Goal: Task Accomplishment & Management: Manage account settings

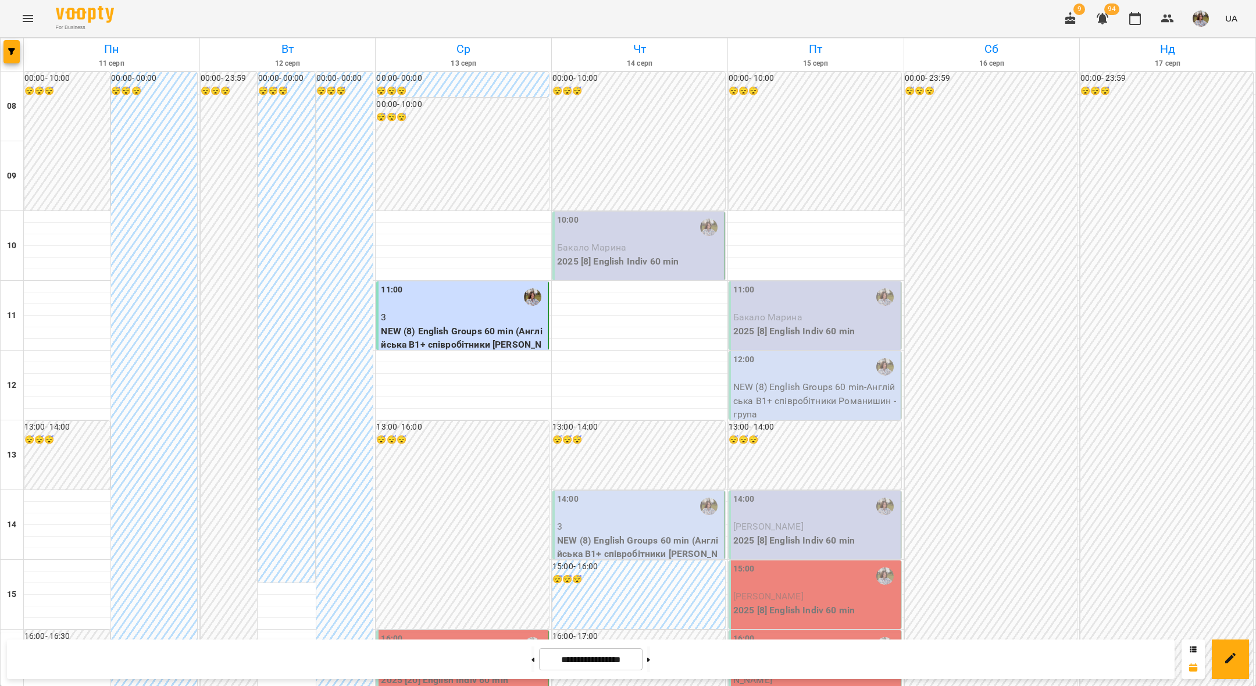
scroll to position [257, 0]
click at [409, 633] on div "16:00" at bounding box center [463, 646] width 165 height 27
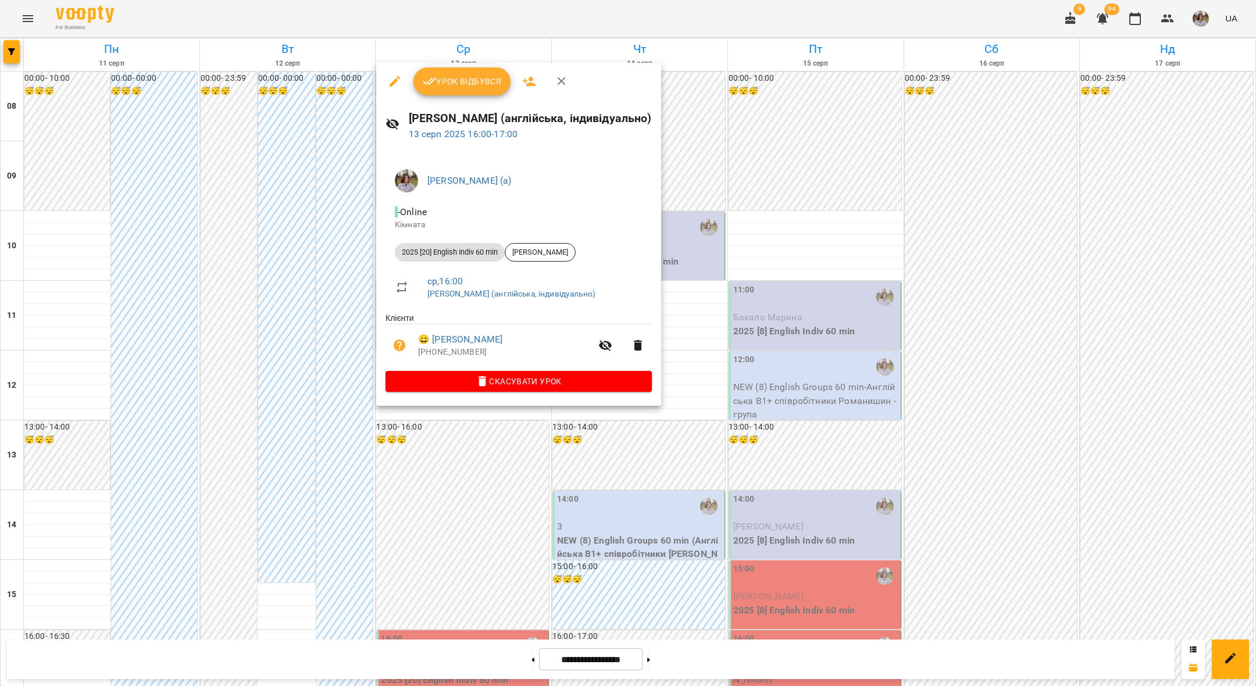
click at [472, 73] on button "Урок відбувся" at bounding box center [463, 81] width 98 height 28
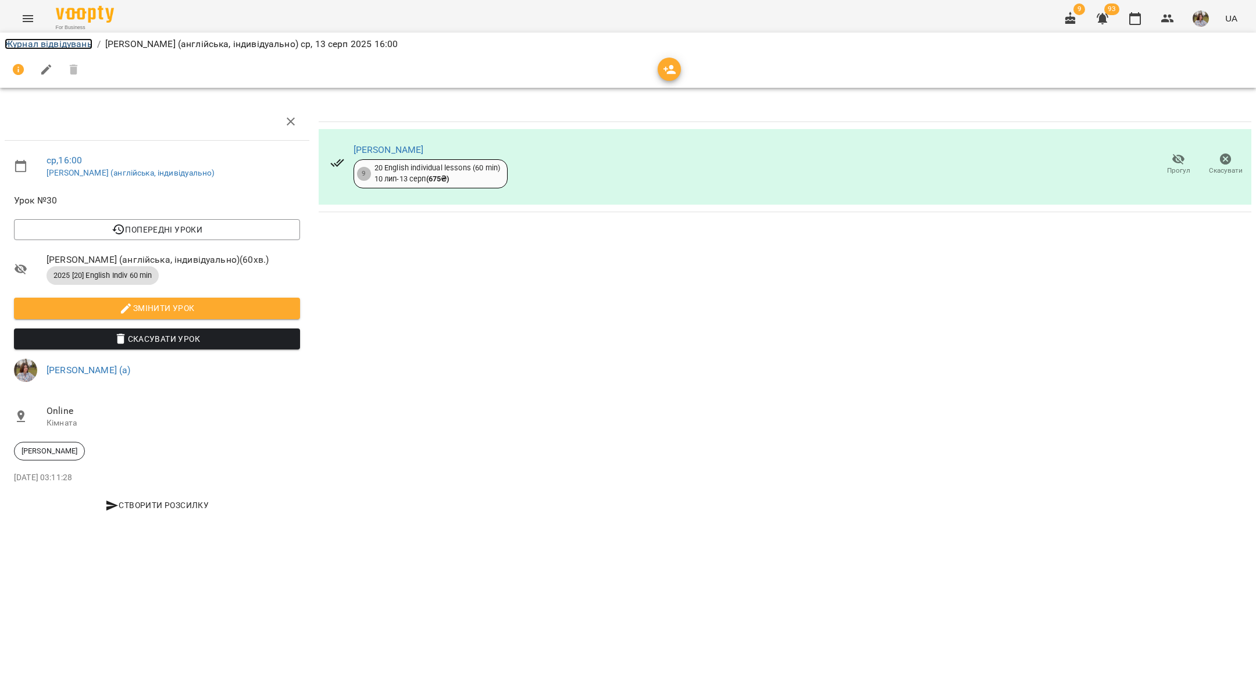
click at [49, 42] on link "Журнал відвідувань" at bounding box center [49, 43] width 88 height 11
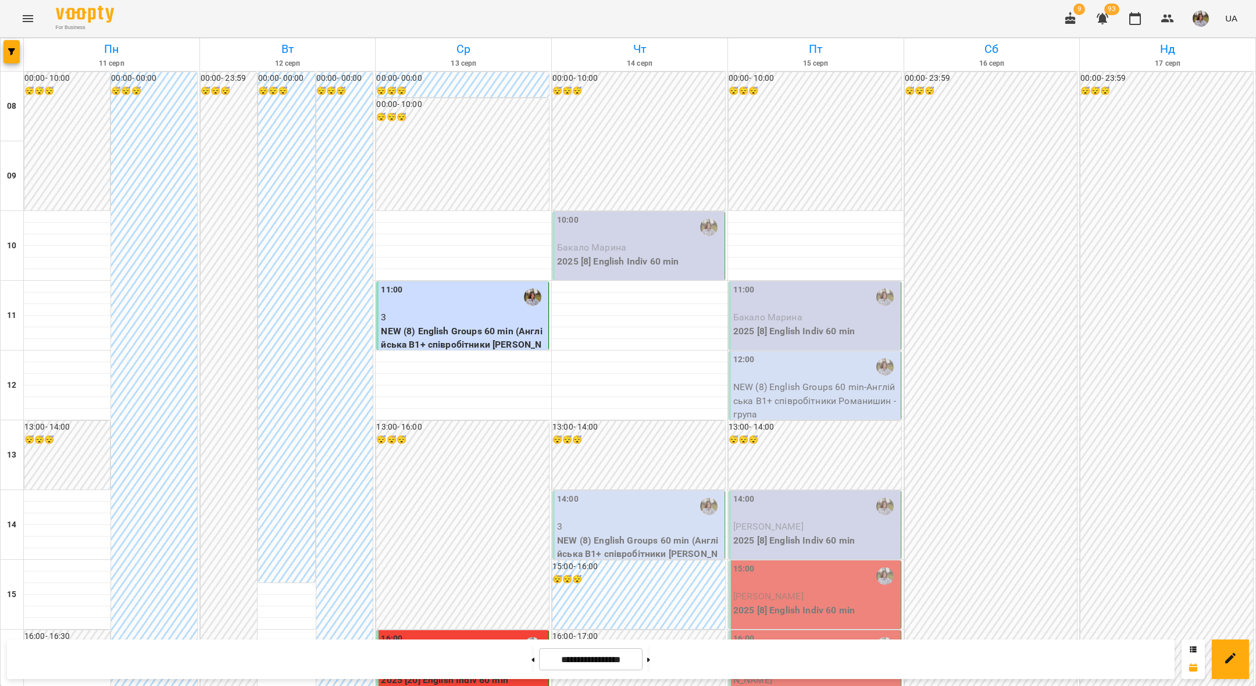
scroll to position [424, 0]
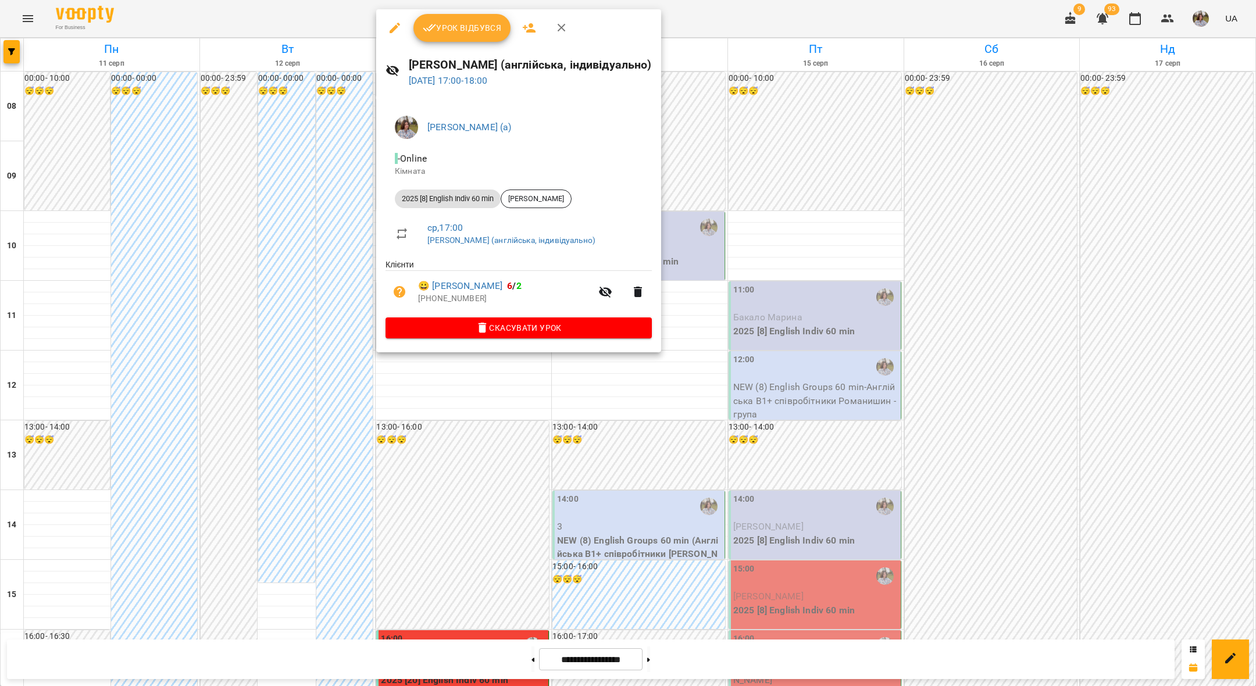
click at [472, 26] on span "Урок відбувся" at bounding box center [462, 28] width 79 height 14
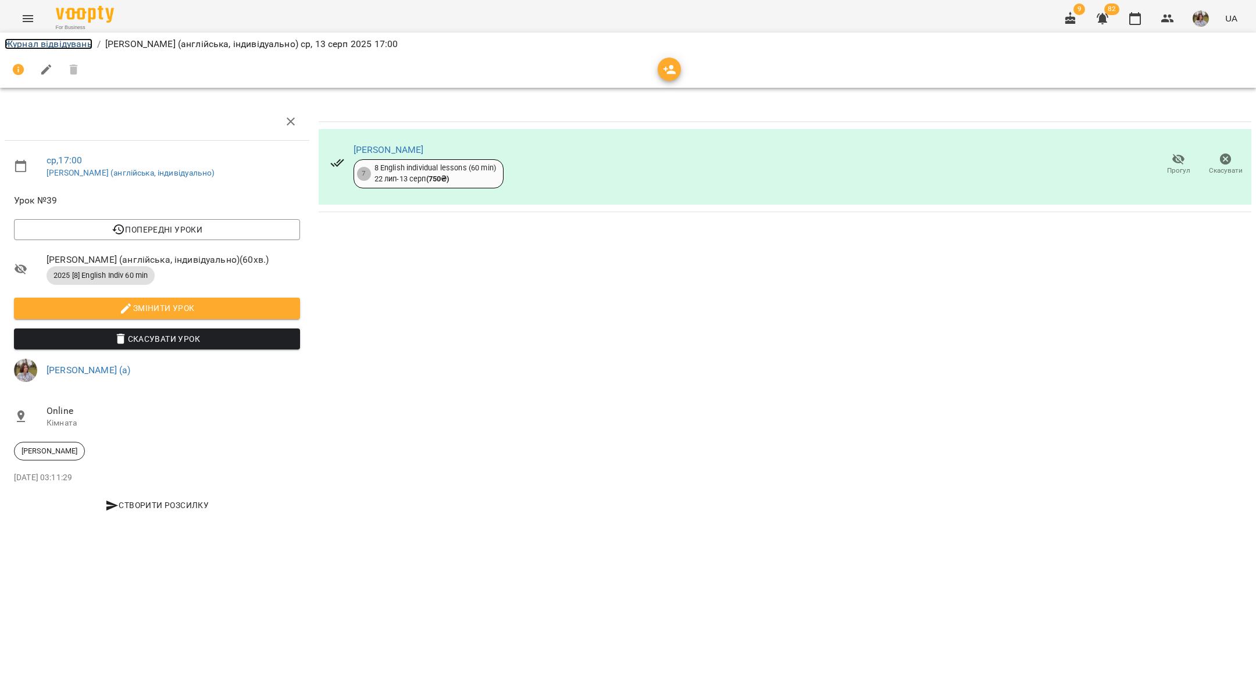
click at [66, 47] on link "Журнал відвідувань" at bounding box center [49, 43] width 88 height 11
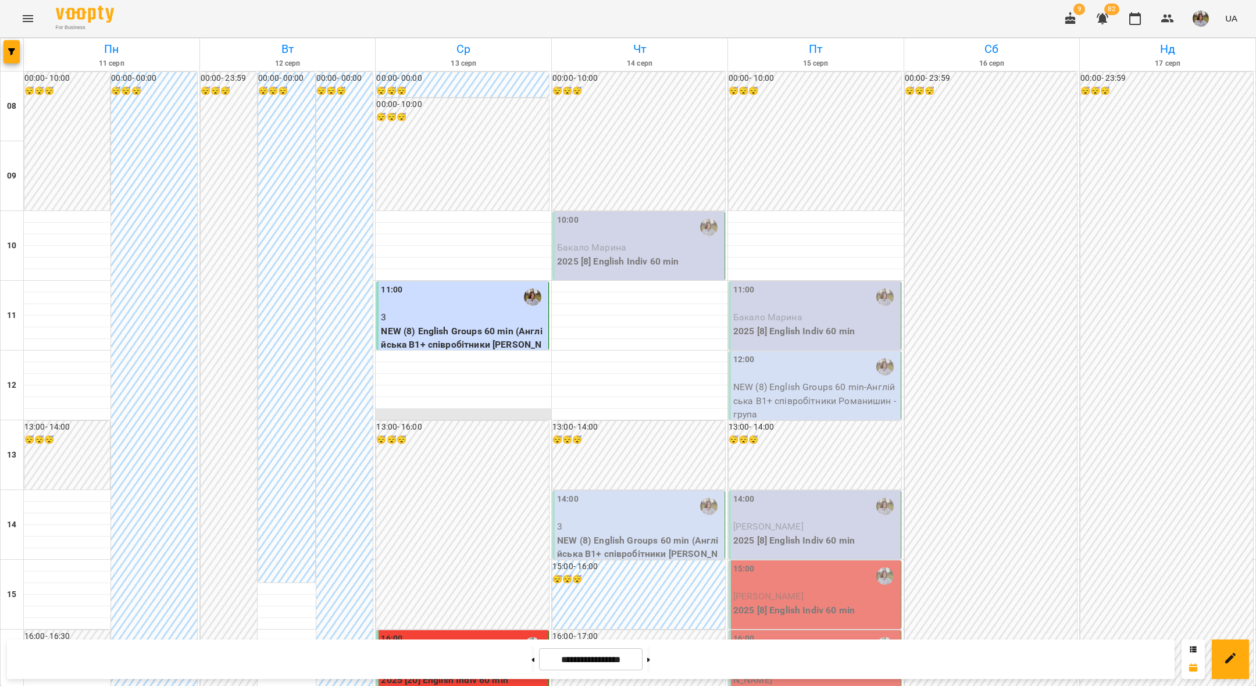
scroll to position [248, 0]
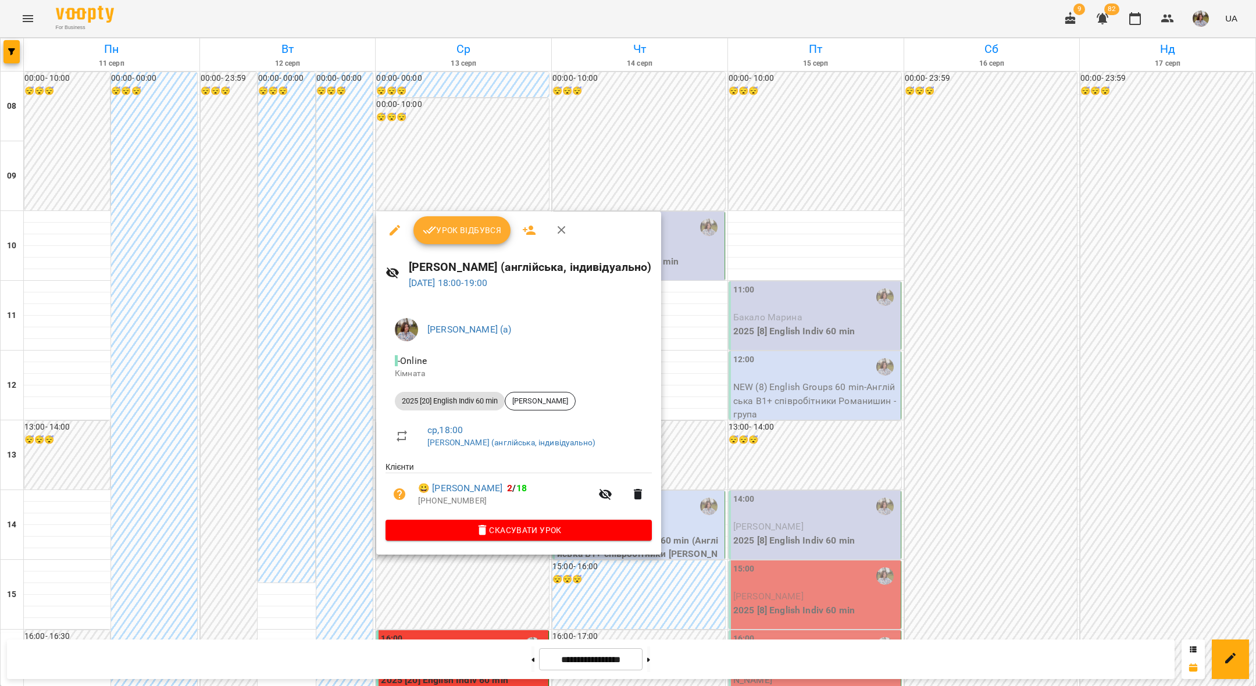
click at [465, 241] on button "Урок відбувся" at bounding box center [463, 230] width 98 height 28
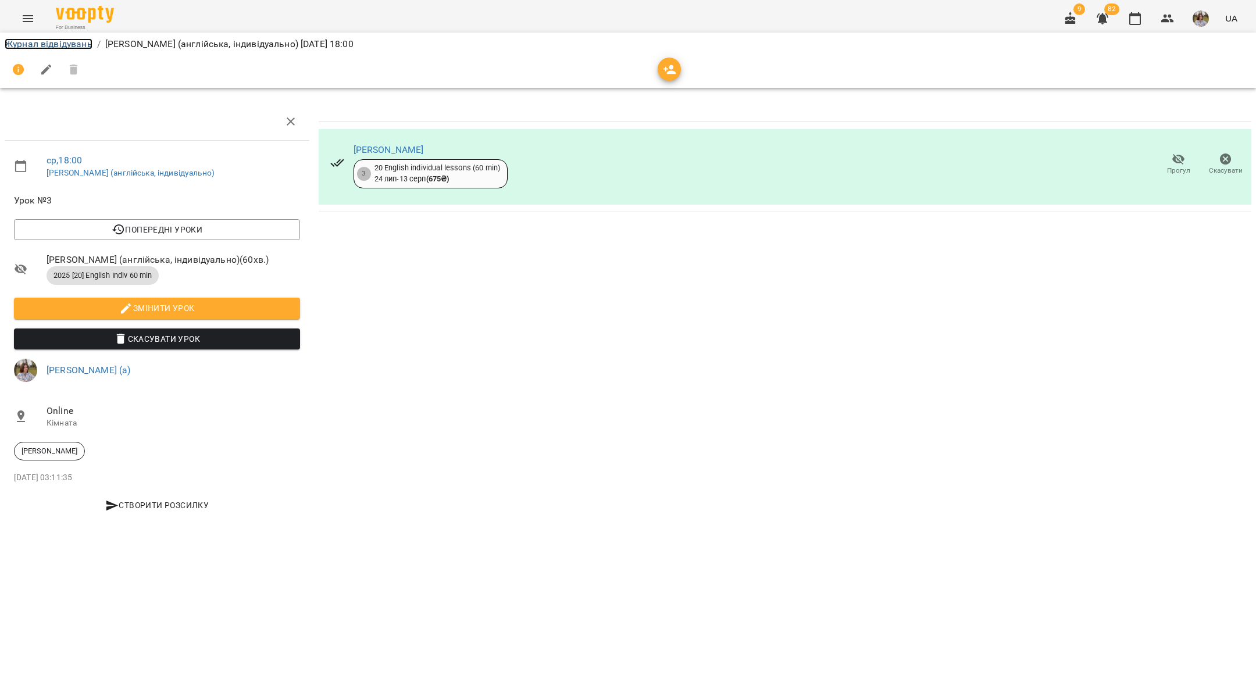
click at [31, 42] on link "Журнал відвідувань" at bounding box center [49, 43] width 88 height 11
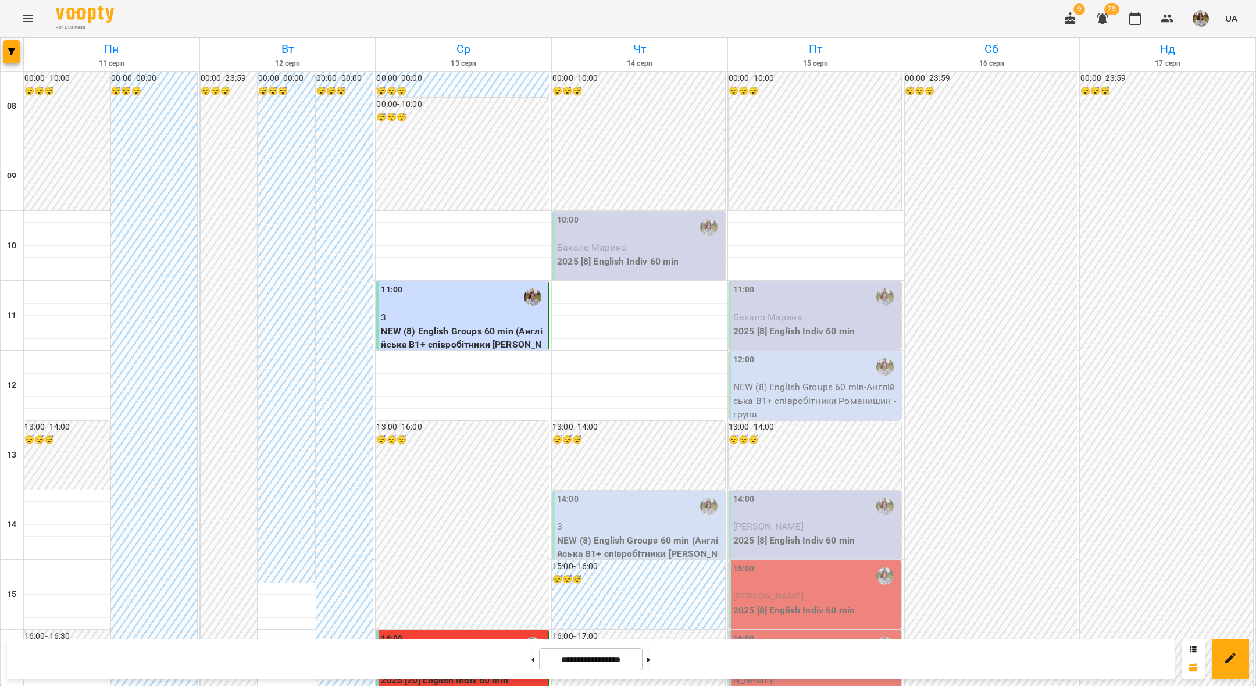
scroll to position [215, 0]
